Goal: Task Accomplishment & Management: Manage account settings

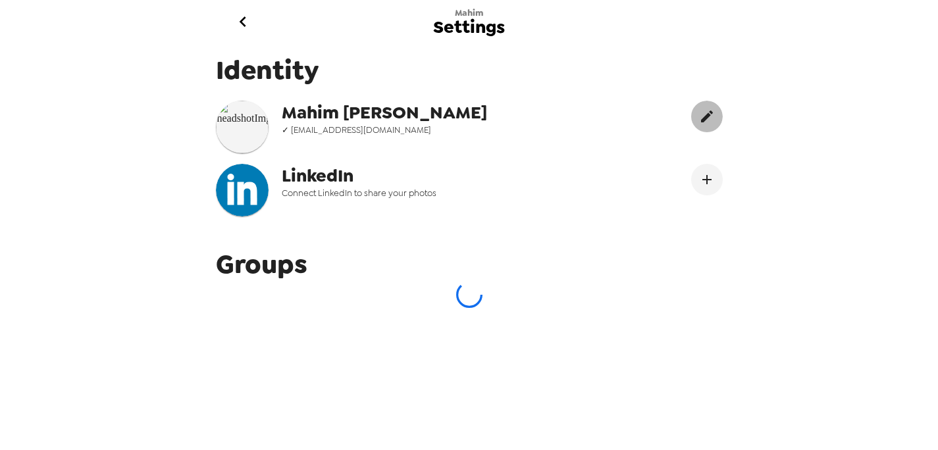
click at [709, 120] on icon "edit" at bounding box center [707, 117] width 16 height 16
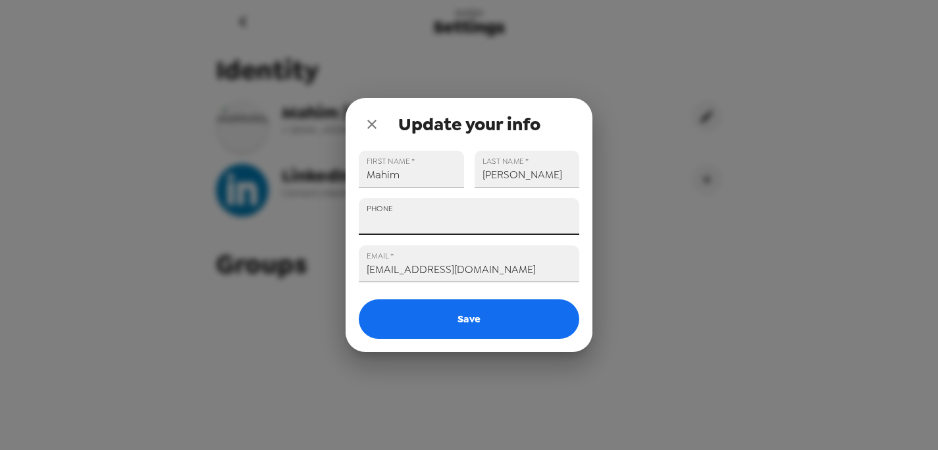
click at [394, 198] on input "PHONE" at bounding box center [469, 216] width 221 height 37
type input "+1 (929) 510-3616"
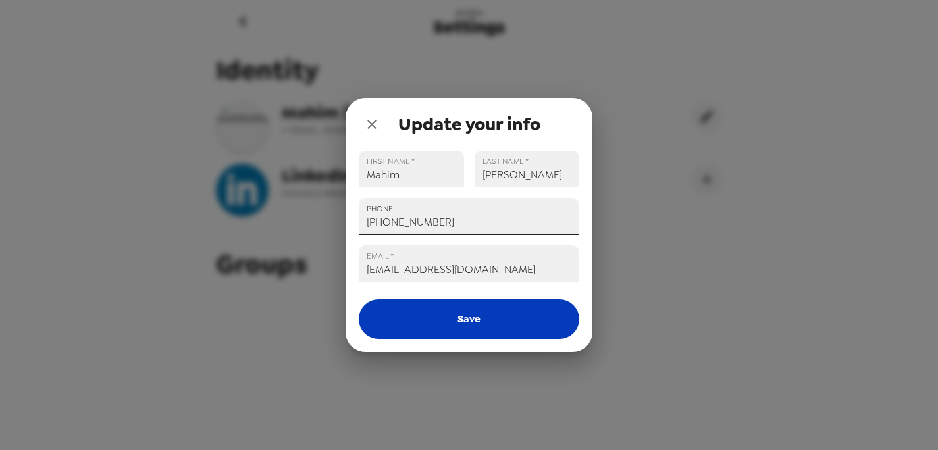
click at [458, 319] on button "Save" at bounding box center [469, 319] width 221 height 39
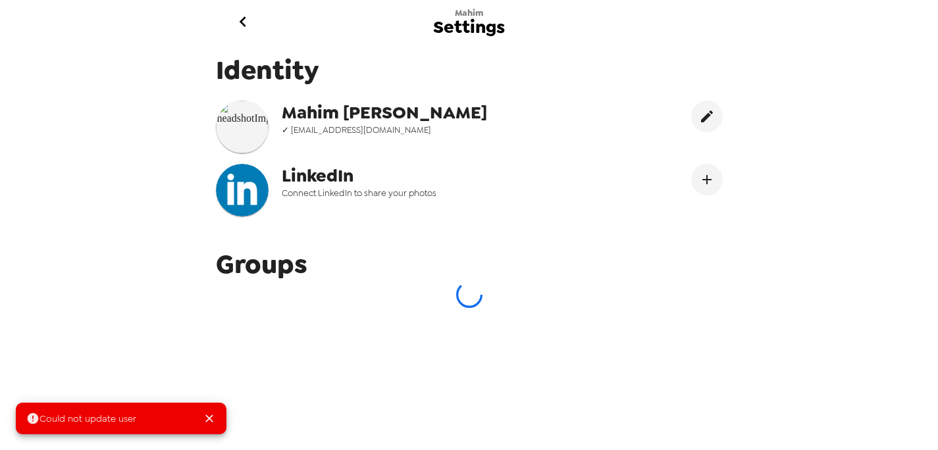
click at [244, 130] on img at bounding box center [242, 127] width 53 height 53
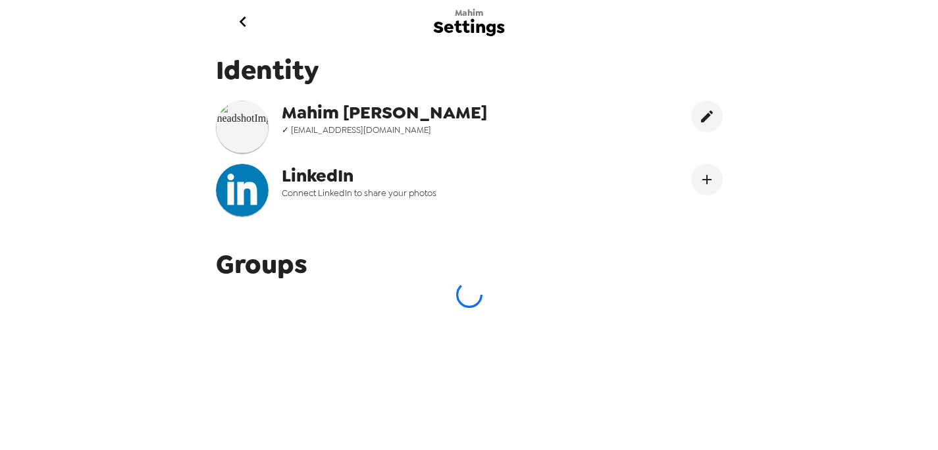
click at [253, 136] on img at bounding box center [242, 127] width 53 height 53
click at [242, 21] on icon "go back" at bounding box center [243, 21] width 7 height 11
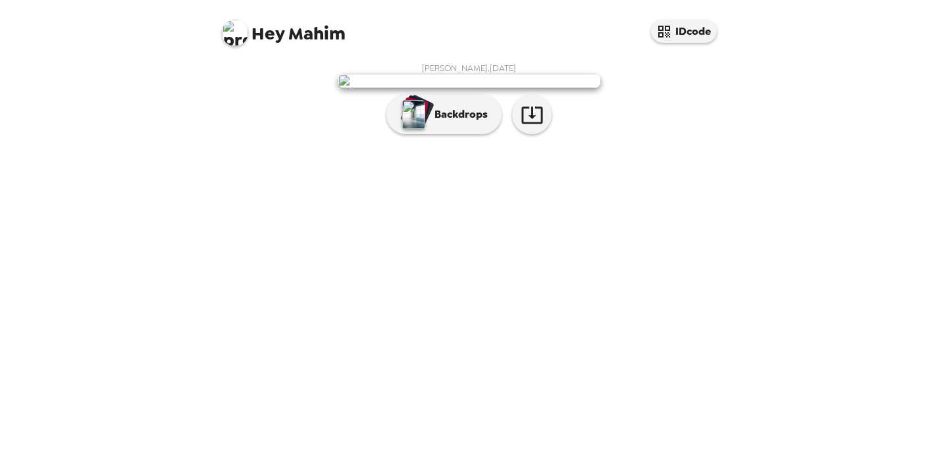
scroll to position [47, 0]
click at [662, 28] on icon "button" at bounding box center [664, 32] width 12 height 12
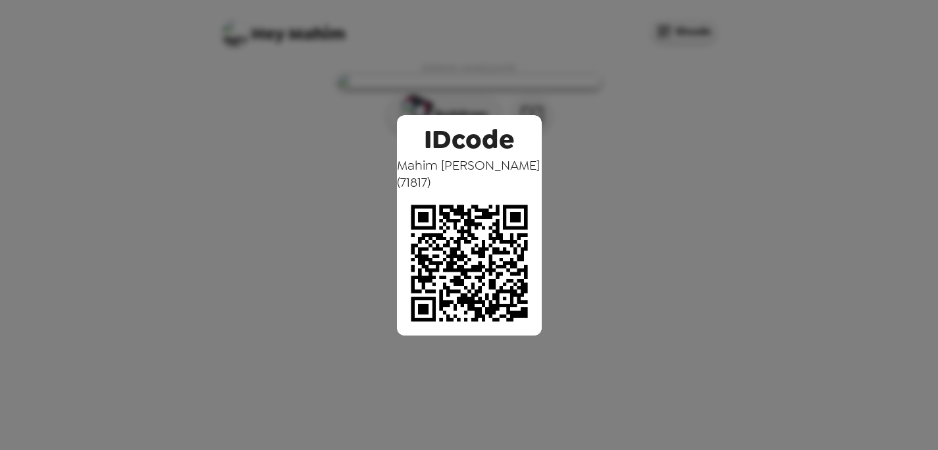
click at [606, 96] on div "IDcode Mahim Ali ( 71817 )" at bounding box center [469, 225] width 938 height 450
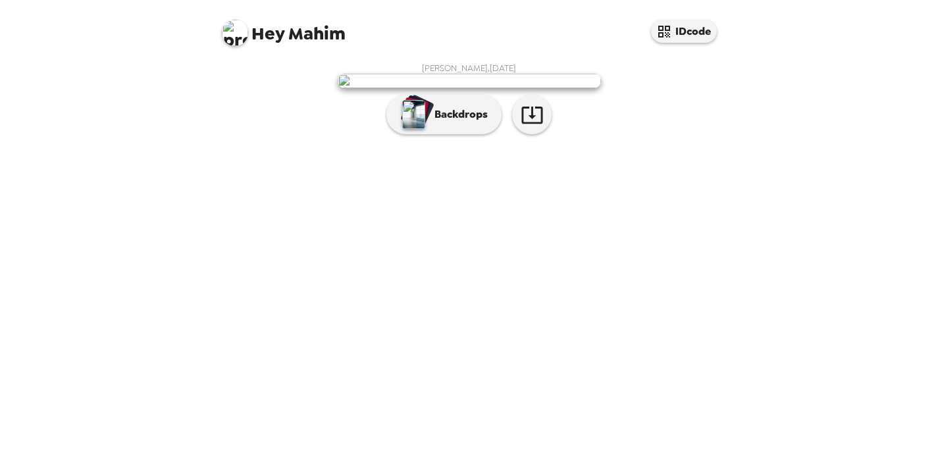
click at [511, 88] on img at bounding box center [469, 81] width 263 height 14
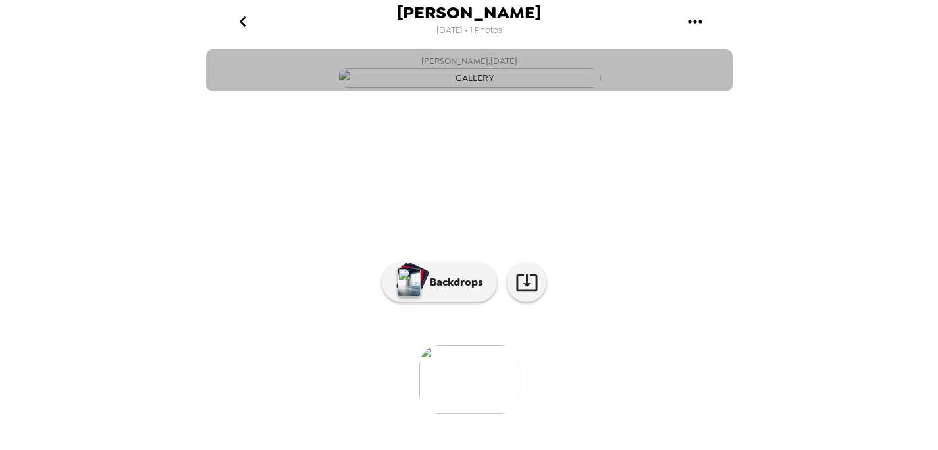
click at [511, 88] on img "button" at bounding box center [469, 77] width 263 height 19
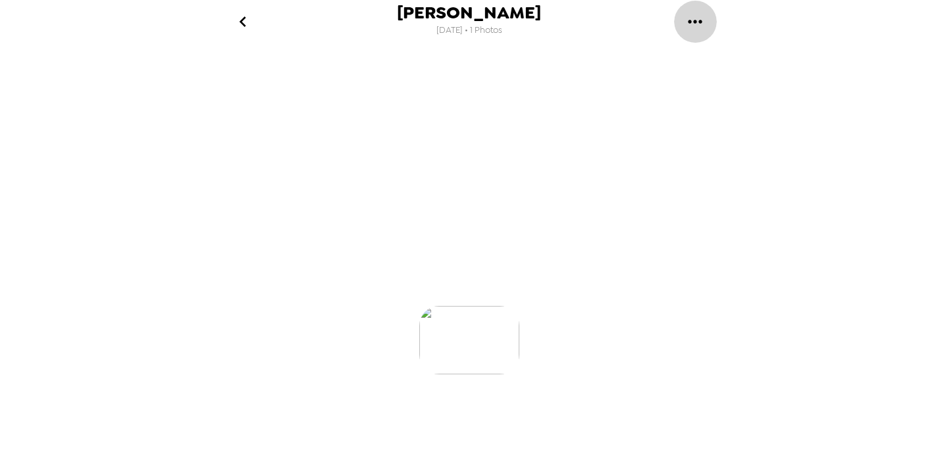
click at [693, 18] on icon "gallery menu" at bounding box center [695, 21] width 21 height 21
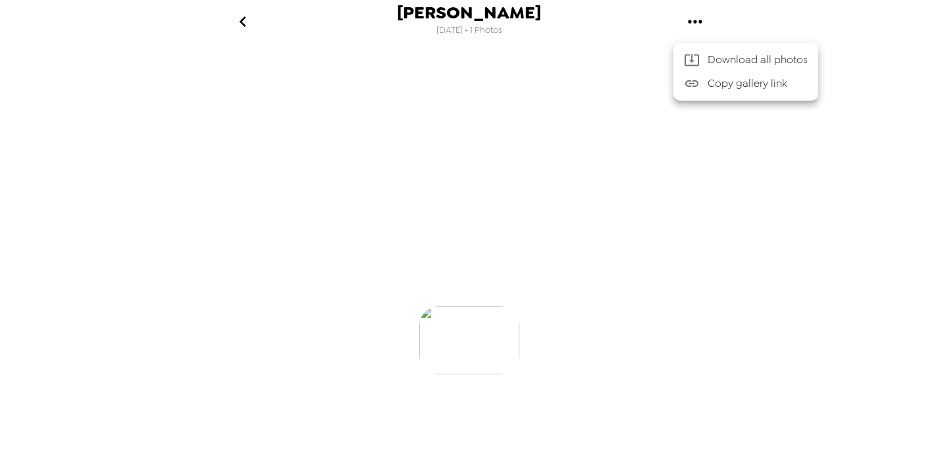
click at [219, 15] on div at bounding box center [469, 225] width 938 height 450
click at [249, 20] on icon "go back" at bounding box center [242, 21] width 21 height 21
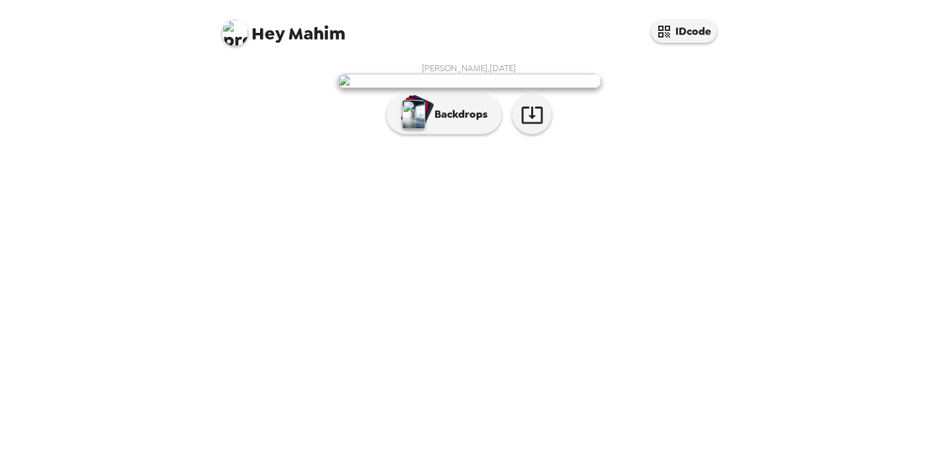
click at [235, 28] on img at bounding box center [235, 33] width 26 height 26
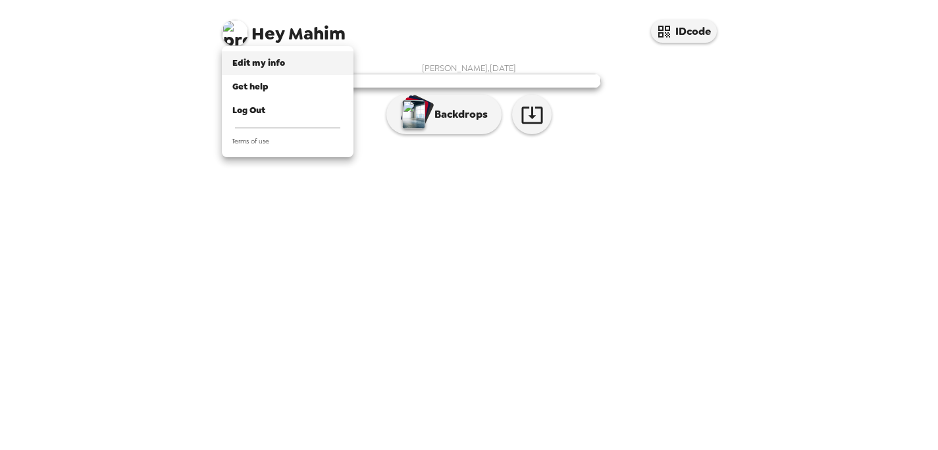
click at [248, 66] on span "Edit my info" at bounding box center [258, 62] width 53 height 11
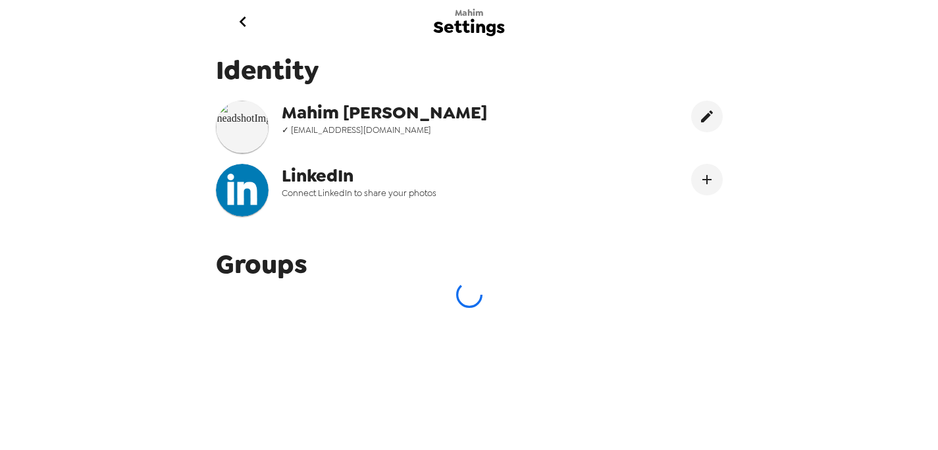
click at [234, 141] on img at bounding box center [242, 127] width 53 height 53
click at [240, 31] on icon "go back" at bounding box center [242, 21] width 21 height 21
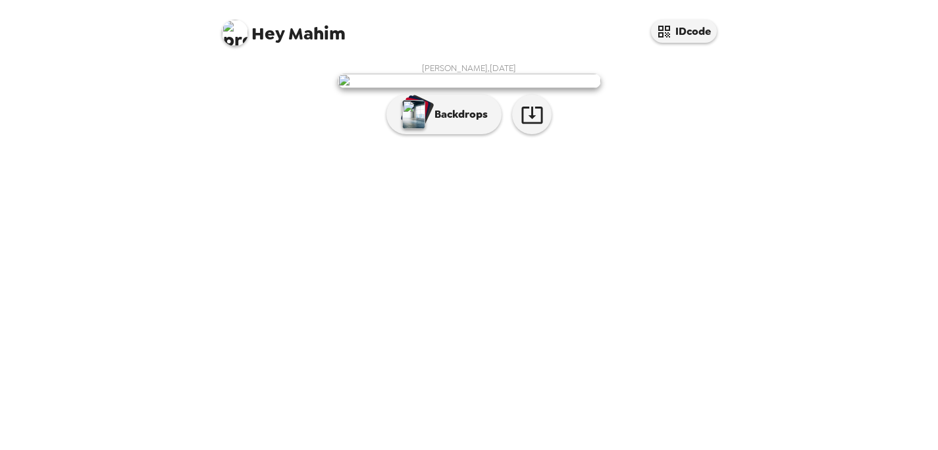
scroll to position [47, 0]
click at [413, 88] on img at bounding box center [469, 81] width 263 height 14
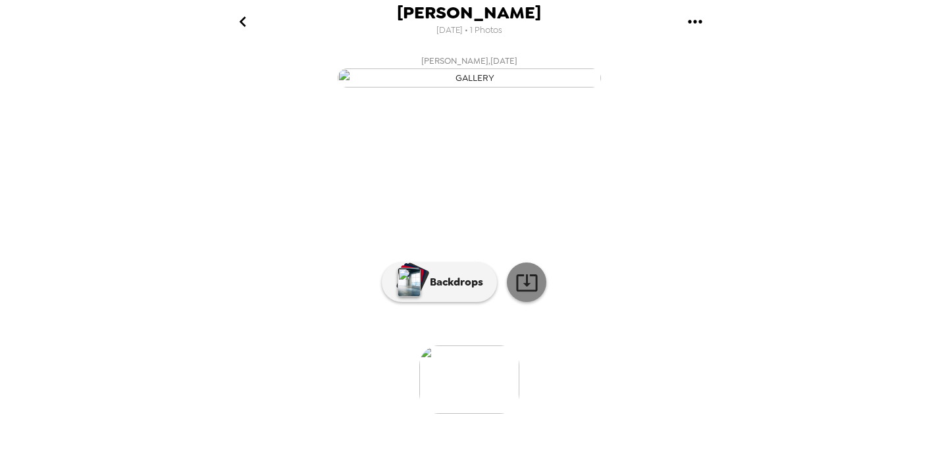
click at [531, 294] on icon at bounding box center [526, 282] width 23 height 23
click at [242, 28] on icon "go back" at bounding box center [242, 21] width 21 height 21
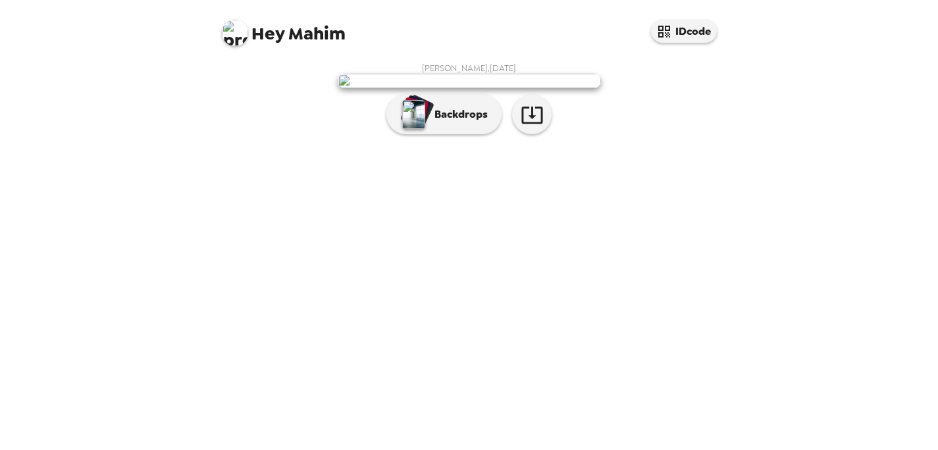
click at [487, 63] on span "Mahim Ali , 09-04-2025" at bounding box center [469, 68] width 94 height 11
click at [280, 34] on span "Hey" at bounding box center [267, 34] width 33 height 24
click at [236, 34] on img at bounding box center [235, 33] width 26 height 26
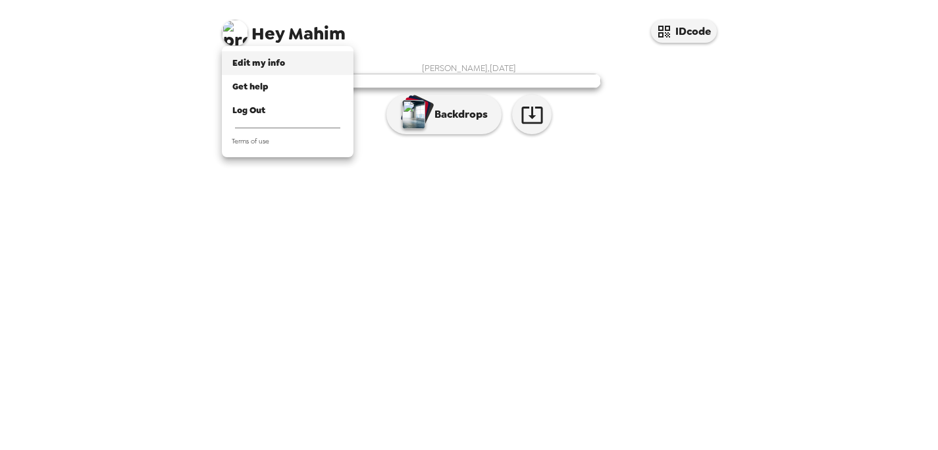
click at [245, 61] on span "Edit my info" at bounding box center [258, 62] width 53 height 11
